Goal: Find specific page/section: Find specific page/section

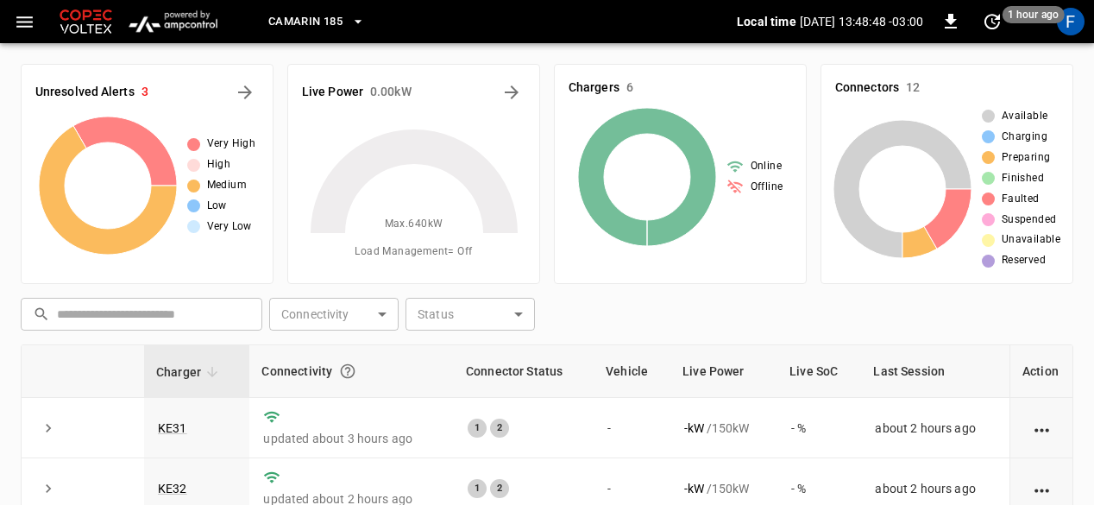
scroll to position [172, 0]
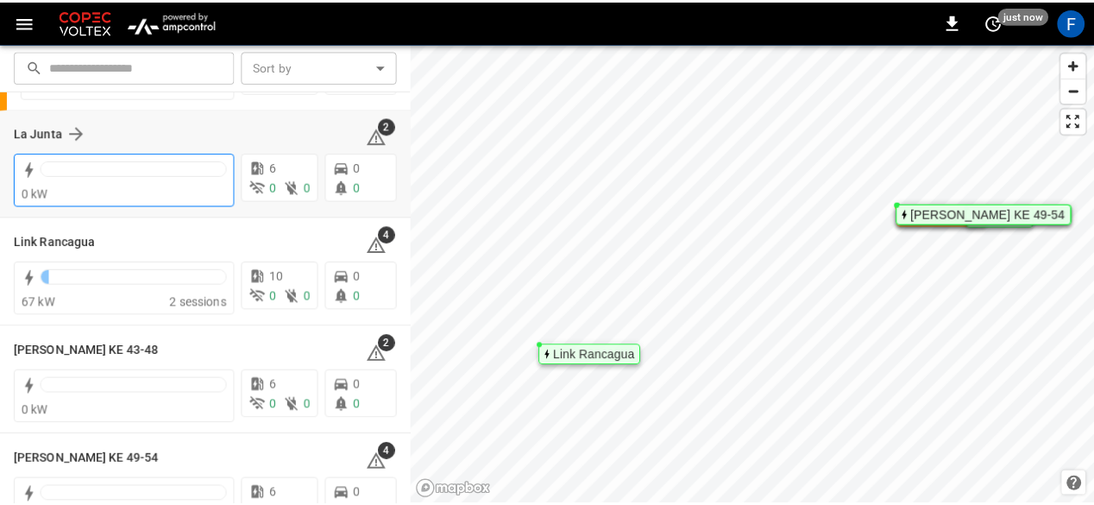
scroll to position [154, 0]
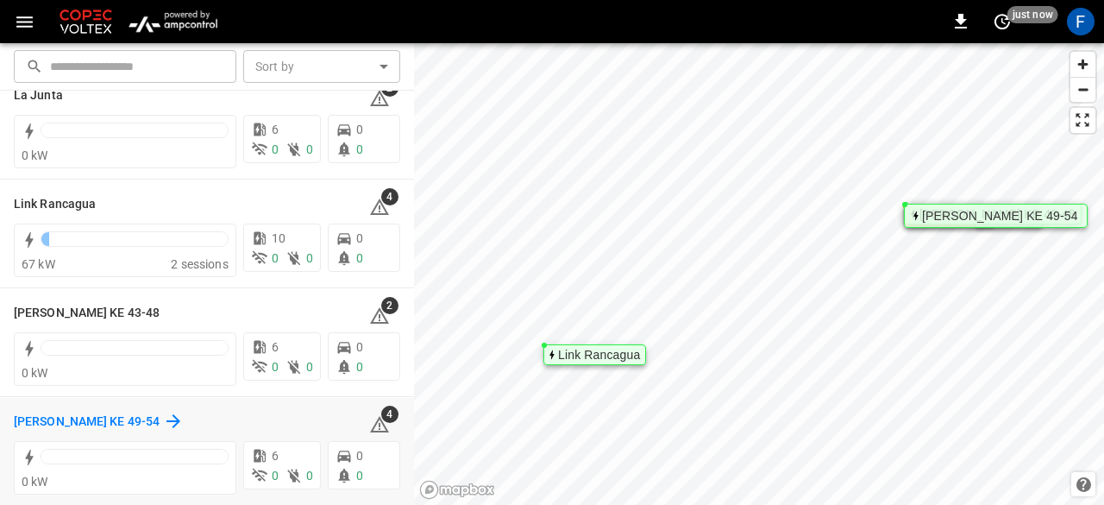
click at [128, 415] on h6 "[PERSON_NAME] KE 49-54" at bounding box center [87, 421] width 146 height 19
